Goal: Task Accomplishment & Management: Use online tool/utility

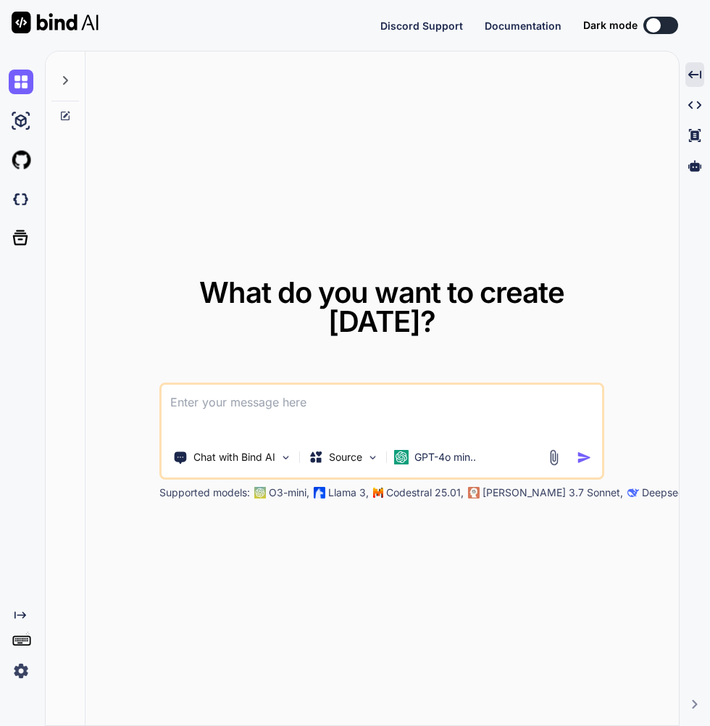
click at [694, 75] on icon at bounding box center [694, 74] width 13 height 8
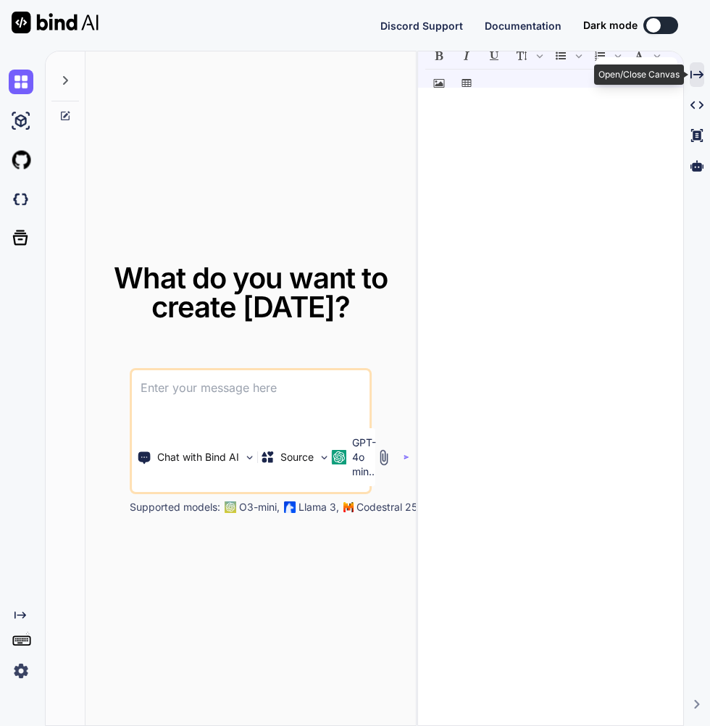
click at [696, 75] on icon at bounding box center [696, 74] width 13 height 8
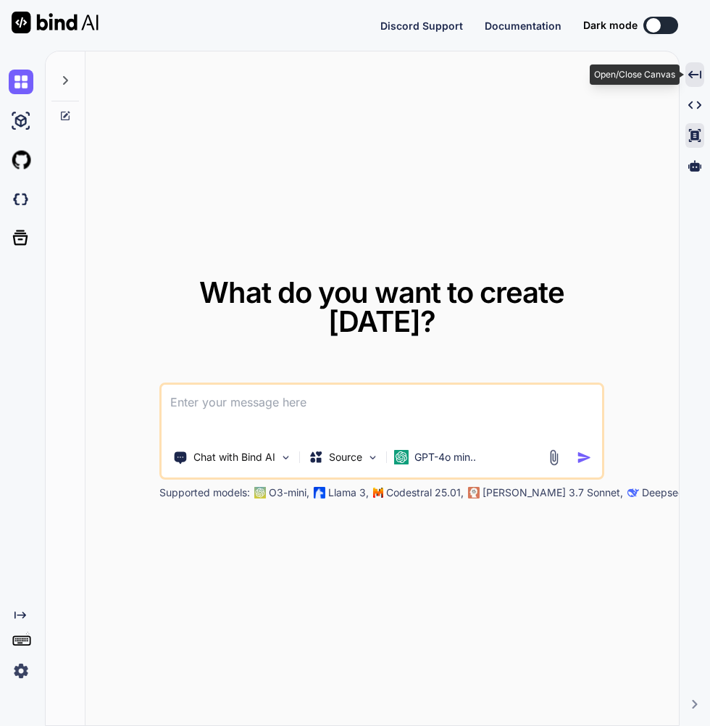
click at [697, 136] on icon at bounding box center [695, 135] width 12 height 13
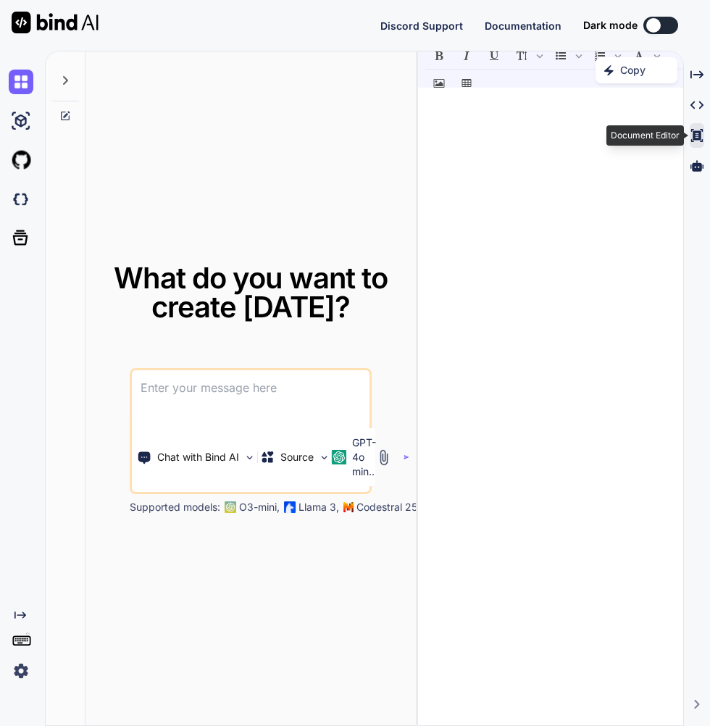
click at [697, 133] on icon at bounding box center [697, 135] width 12 height 13
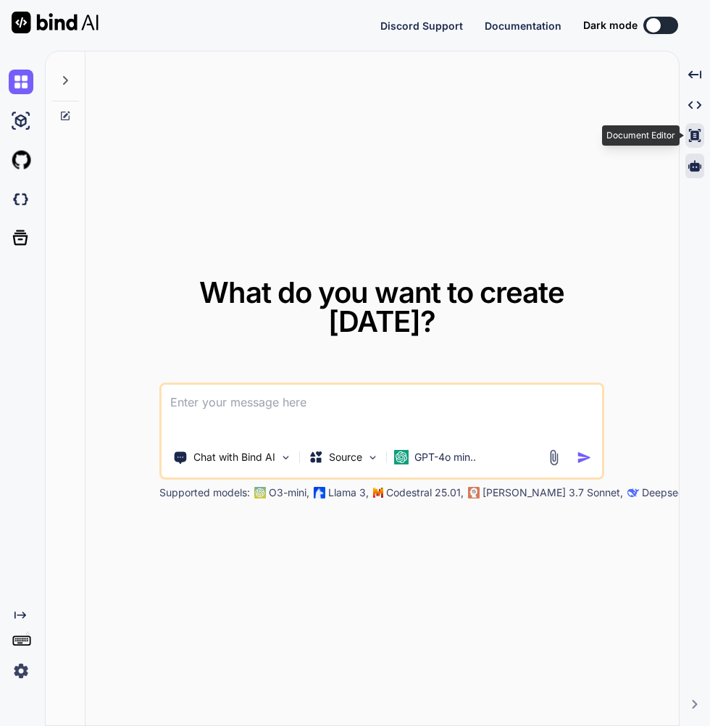
click at [697, 170] on icon at bounding box center [694, 165] width 13 height 11
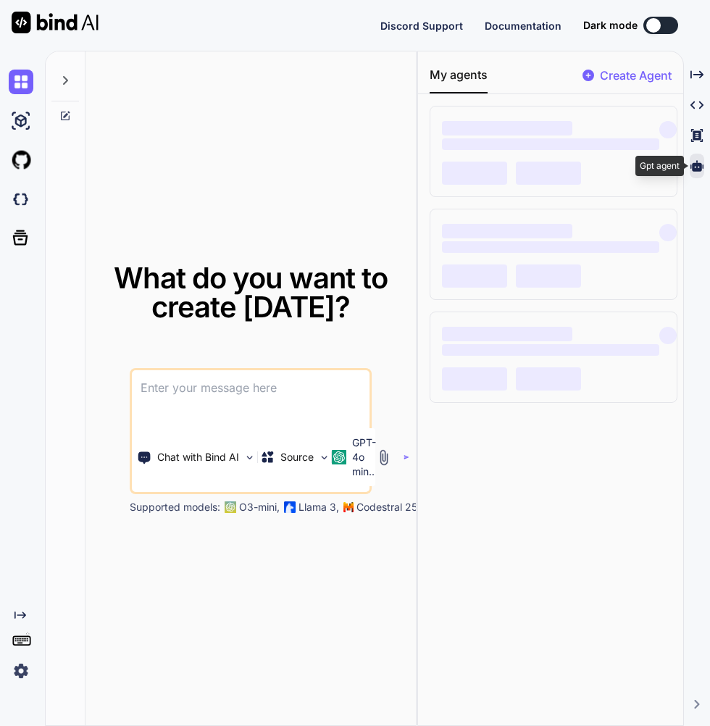
click at [636, 81] on p "Create Agent" at bounding box center [636, 75] width 72 height 17
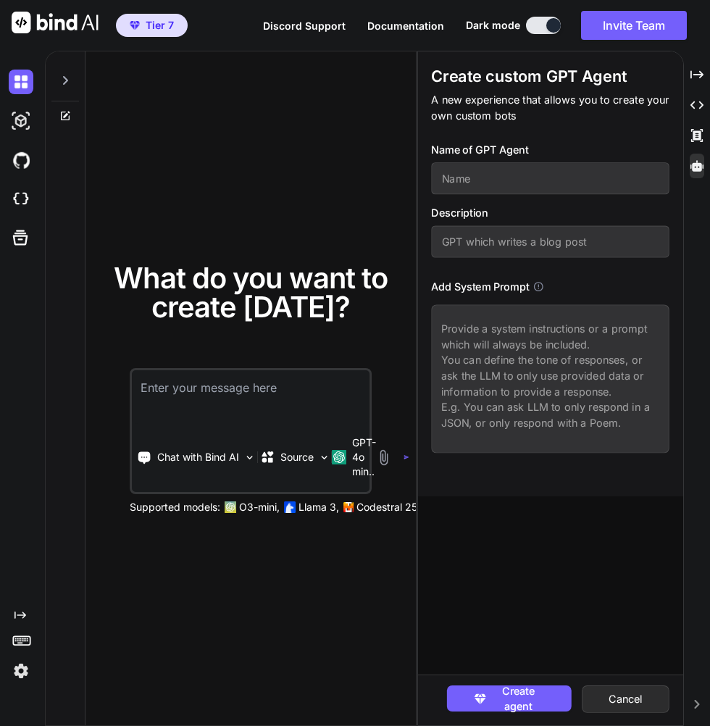
click at [683, 691] on div "What do you want to create [DATE]? Chat with Bind AI Source GPT-4o min.. Suppor…" at bounding box center [377, 388] width 665 height 675
click at [22, 642] on rect at bounding box center [22, 640] width 1 height 1
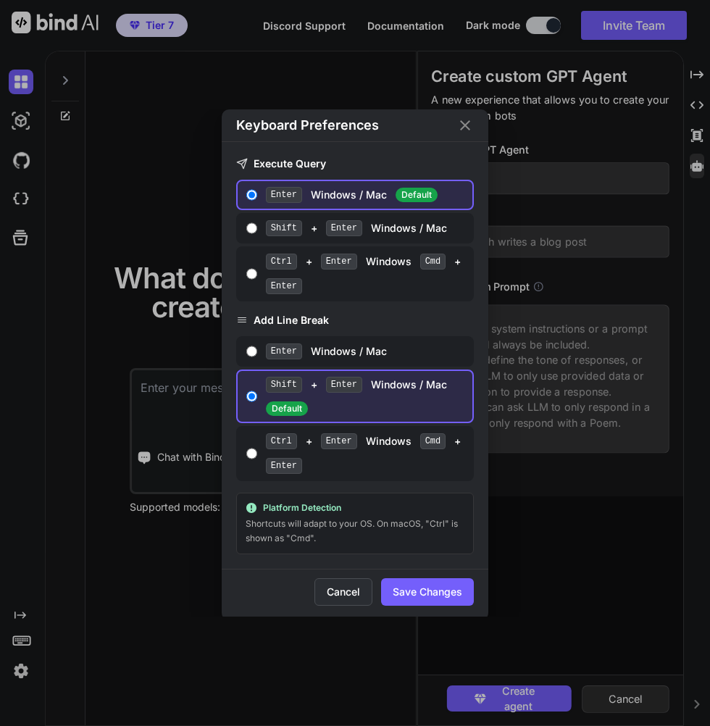
click at [340, 591] on button "Cancel" at bounding box center [343, 592] width 58 height 28
